Goal: Obtain resource: Obtain resource

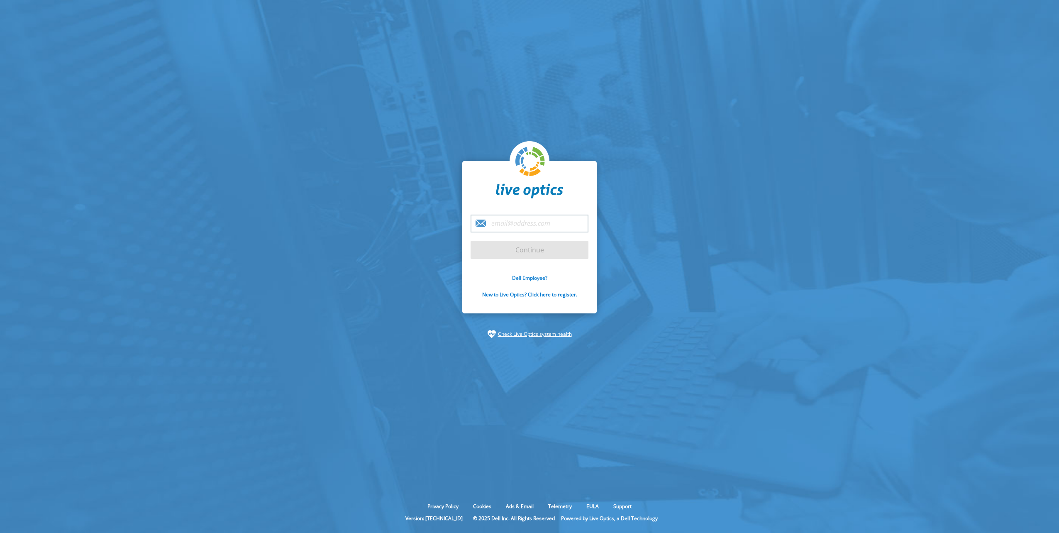
click at [517, 276] on link "Dell Employee?" at bounding box center [529, 277] width 35 height 7
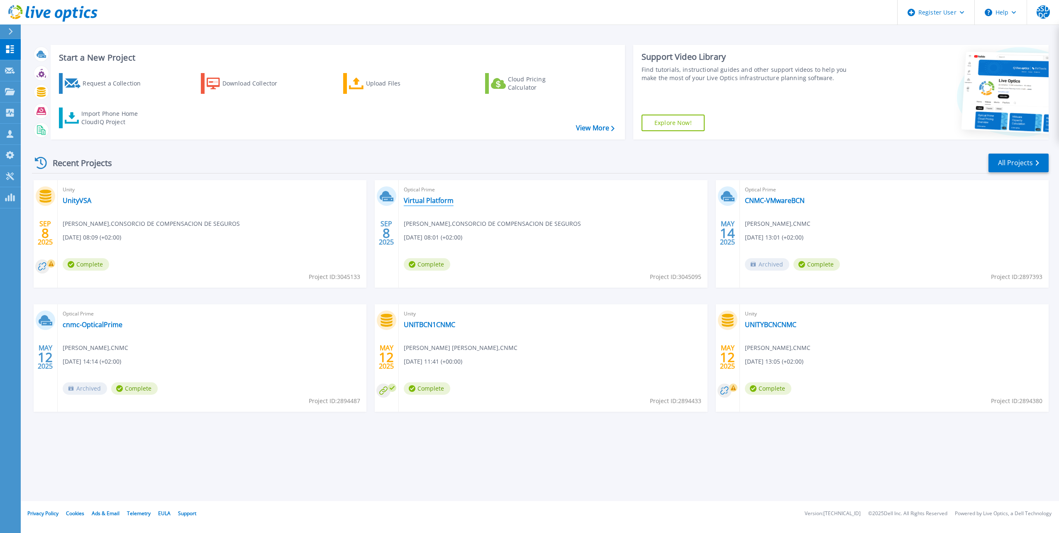
click at [437, 198] on link "Virtual Platform" at bounding box center [429, 200] width 50 height 8
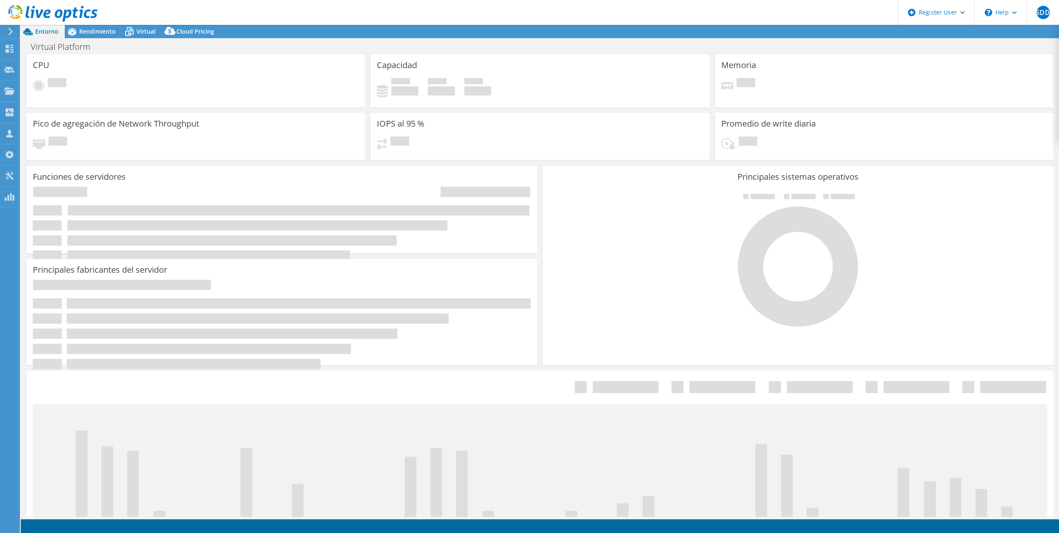
select select "USD"
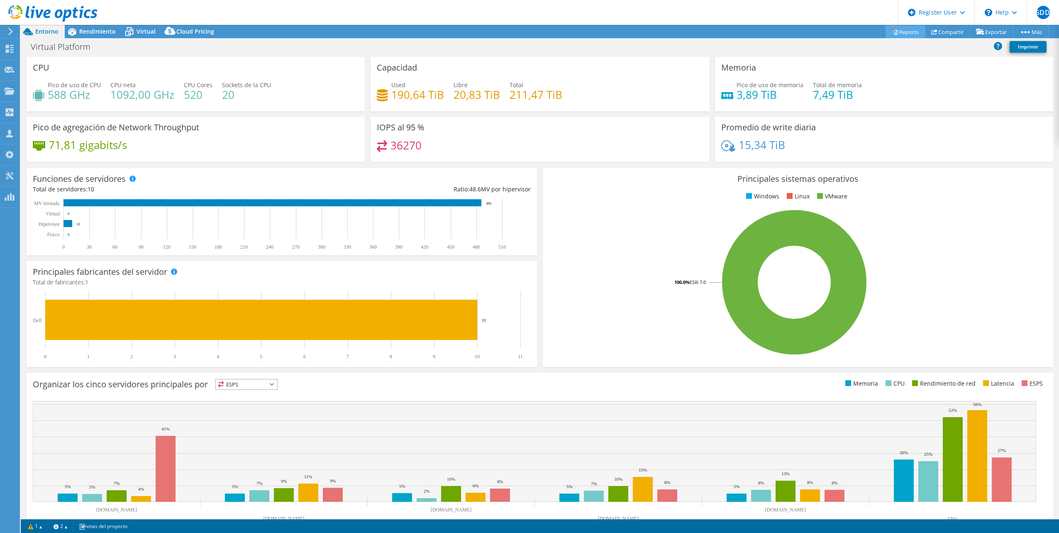
click at [900, 31] on link "Reports" at bounding box center [906, 31] width 40 height 13
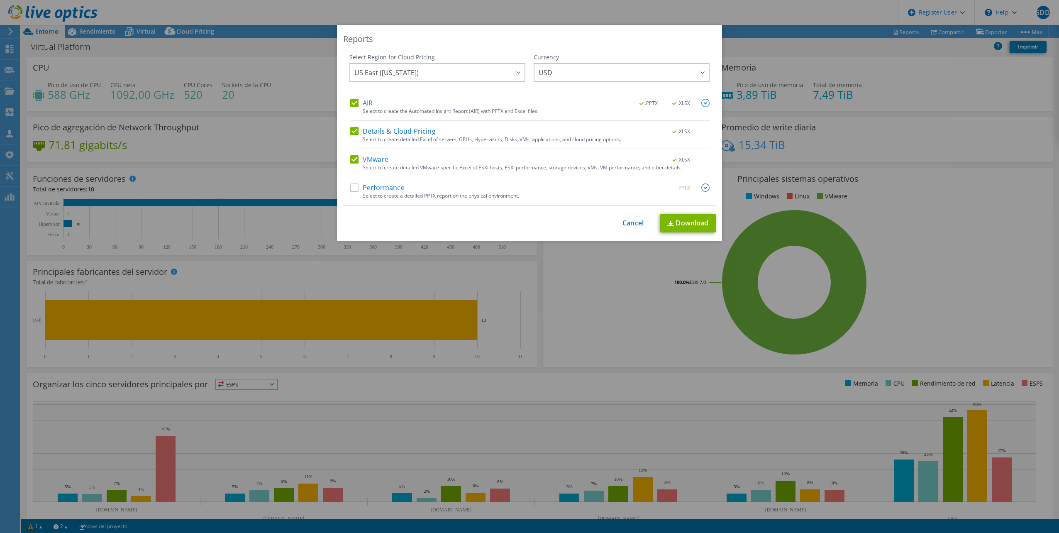
click at [350, 187] on label "Performance" at bounding box center [377, 187] width 54 height 8
click at [0, 0] on input "Performance" at bounding box center [0, 0] width 0 height 0
click at [673, 104] on span ".XLSX" at bounding box center [681, 103] width 31 height 6
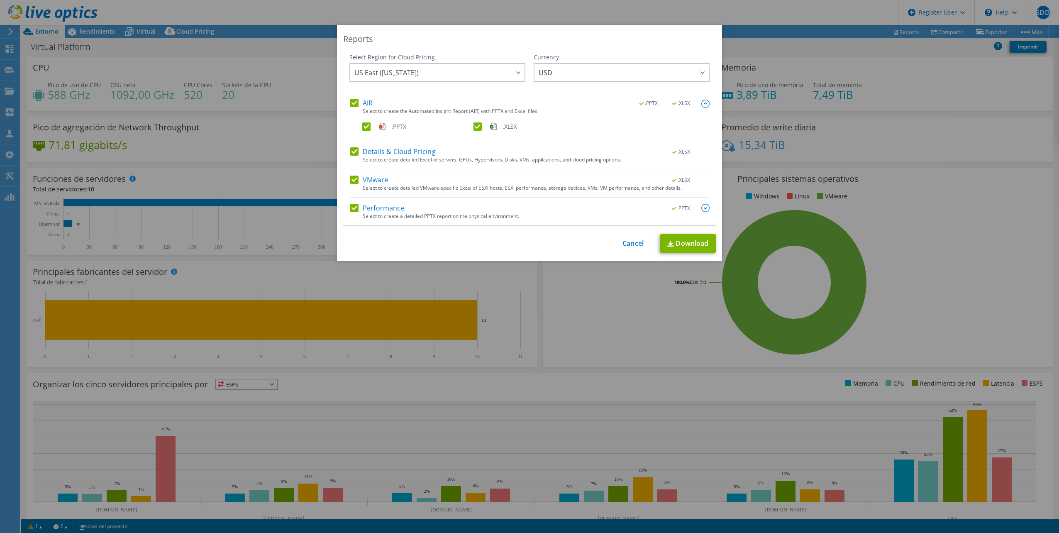
click at [474, 126] on label ".XLSX" at bounding box center [529, 126] width 110 height 8
click at [0, 0] on input ".XLSX" at bounding box center [0, 0] width 0 height 0
click at [671, 152] on span ".XLSX" at bounding box center [681, 152] width 31 height 6
click at [668, 145] on div "AIR .PPTX .XLSX Select to create the Automated Insight Report (AIR) with PPTX a…" at bounding box center [530, 162] width 360 height 127
click at [352, 147] on label "Details & Cloud Pricing" at bounding box center [393, 151] width 86 height 8
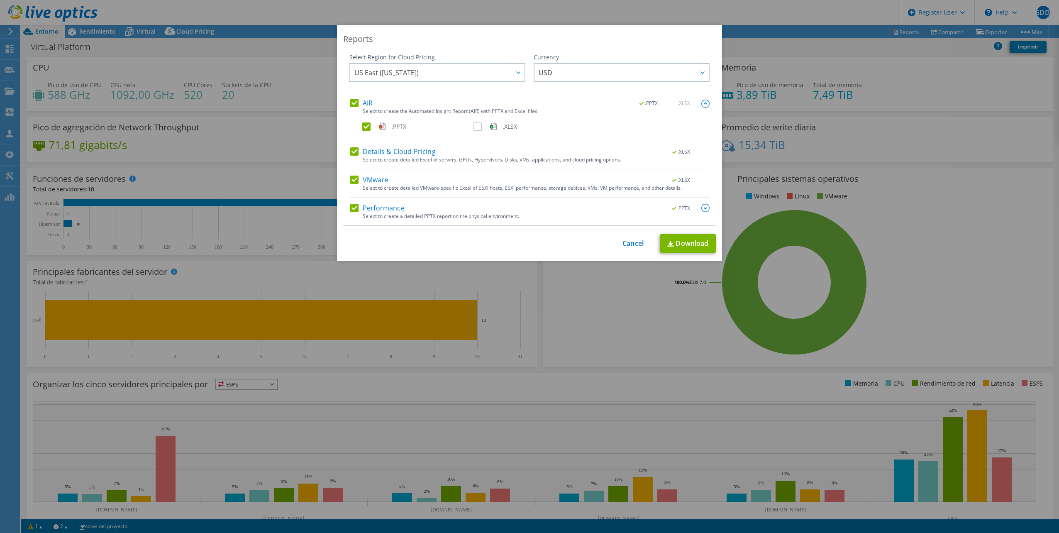
click at [0, 0] on input "Details & Cloud Pricing" at bounding box center [0, 0] width 0 height 0
click at [352, 179] on label "VMware" at bounding box center [369, 180] width 38 height 8
click at [0, 0] on input "VMware" at bounding box center [0, 0] width 0 height 0
click at [702, 206] on img at bounding box center [706, 208] width 8 height 8
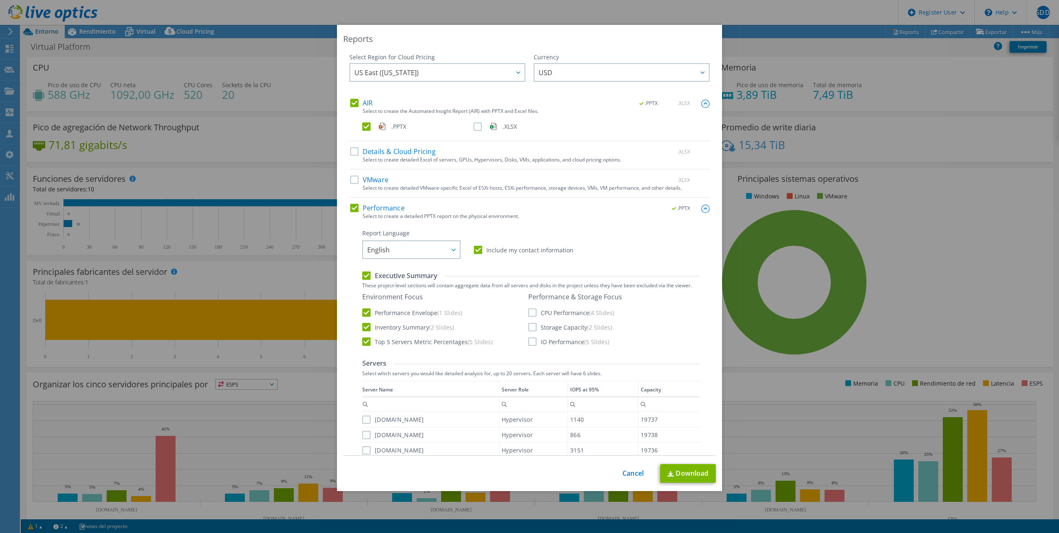
click at [702, 206] on div "Select Region for Cloud Pricing Asia Pacific (Hong Kong) Asia Pacific (Mumbai) …" at bounding box center [529, 254] width 373 height 403
click at [528, 308] on div "Performance & Storage Focus CPU Performance (4 Slides) Storage Capacity (2 Slid…" at bounding box center [575, 319] width 94 height 53
click at [528, 311] on label "CPU Performance (4 Slides)" at bounding box center [571, 312] width 86 height 8
click at [0, 0] on input "CPU Performance (4 Slides)" at bounding box center [0, 0] width 0 height 0
click at [530, 326] on label "Storage Capacity (2 Slides)" at bounding box center [570, 327] width 84 height 8
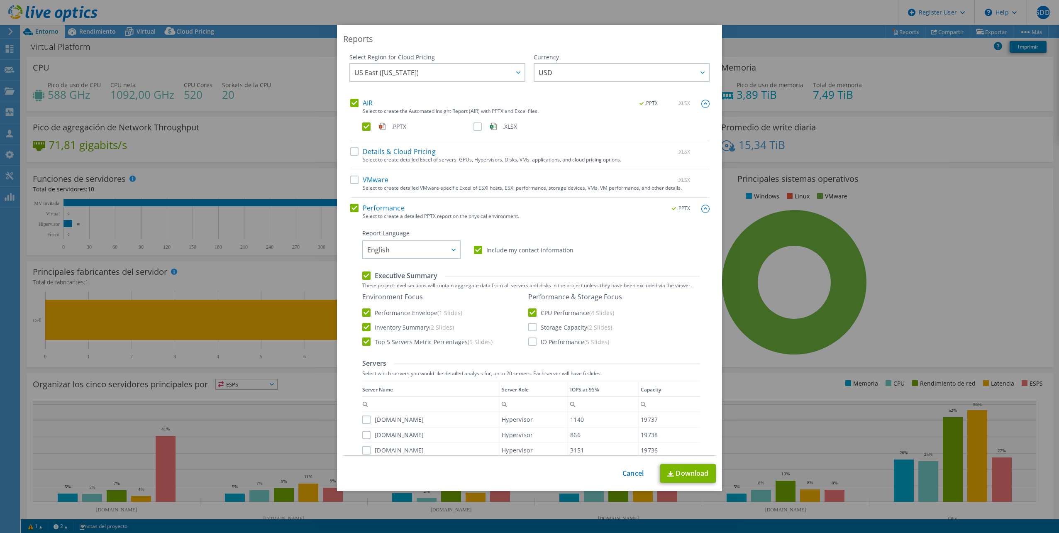
click at [0, 0] on input "Storage Capacity (2 Slides)" at bounding box center [0, 0] width 0 height 0
click at [529, 347] on div "Report Language English Deutsch Español Français Italiano Polski Português Русс…" at bounding box center [531, 495] width 338 height 533
click at [531, 342] on label "IO Performance (5 Slides)" at bounding box center [568, 341] width 81 height 8
click at [0, 0] on input "IO Performance (5 Slides)" at bounding box center [0, 0] width 0 height 0
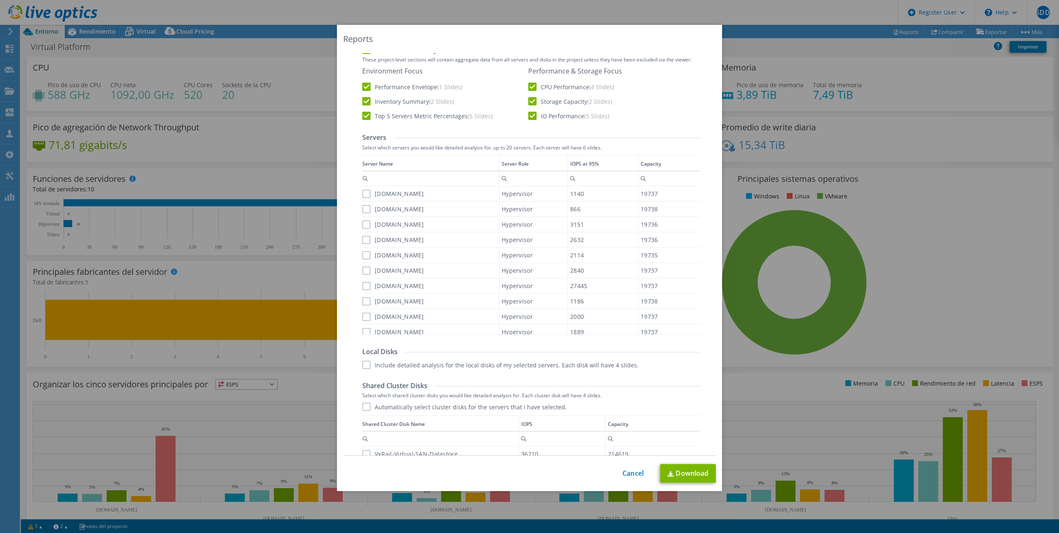
scroll to position [313, 0]
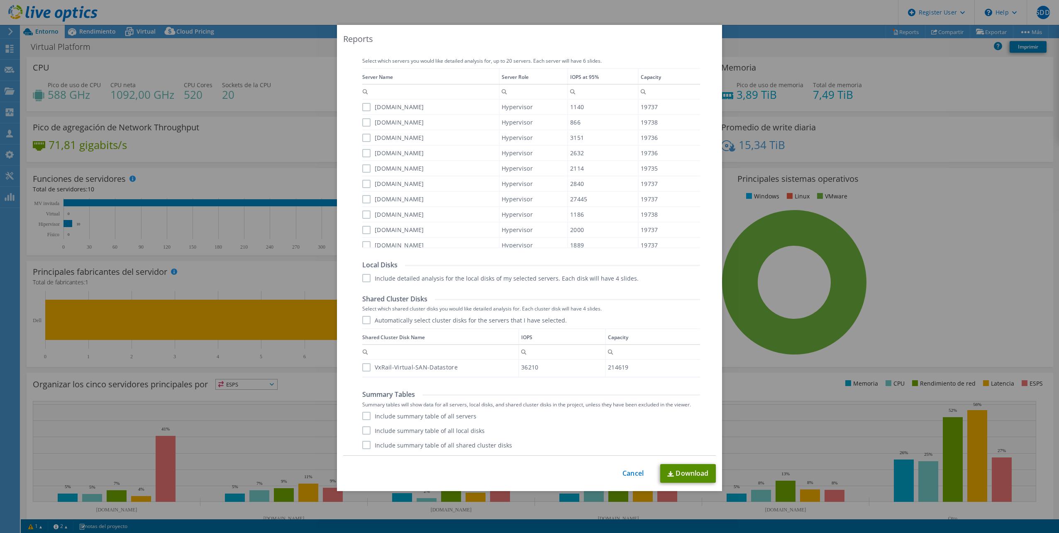
click at [675, 478] on link "Download" at bounding box center [688, 473] width 56 height 19
